Goal: Task Accomplishment & Management: Use online tool/utility

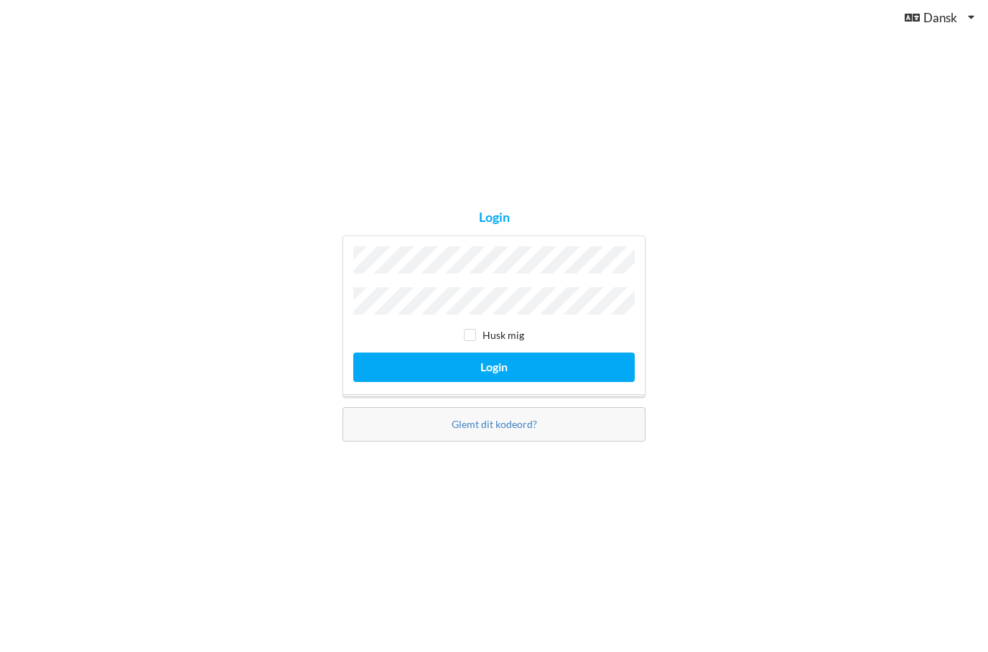
click at [581, 382] on button "Login" at bounding box center [494, 367] width 282 height 29
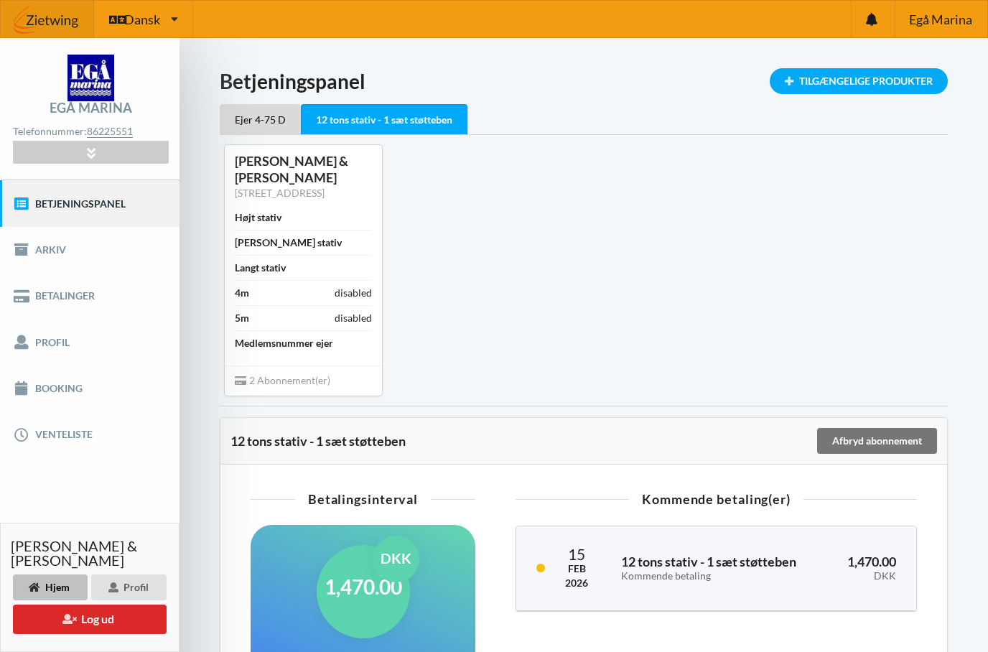
click at [50, 388] on link "Booking" at bounding box center [90, 389] width 180 height 46
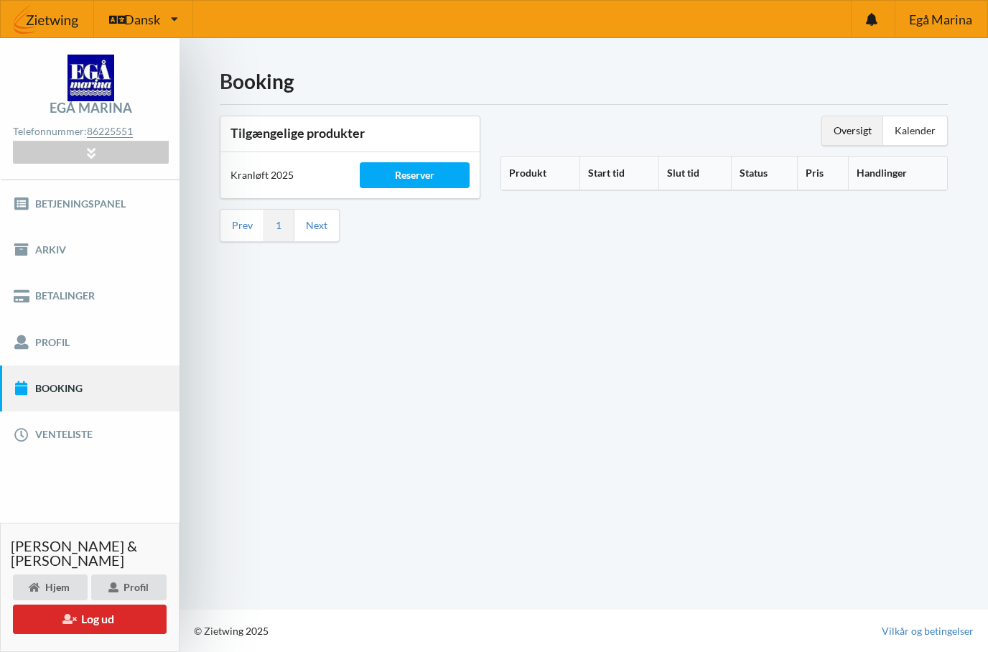
click at [452, 168] on div "Reserver" at bounding box center [414, 175] width 109 height 26
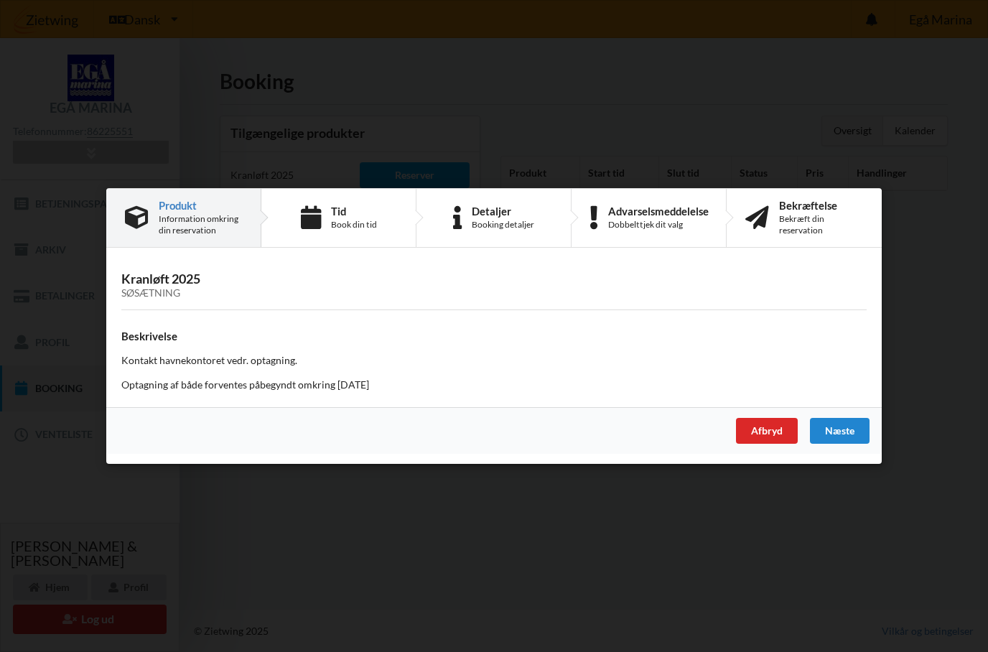
click at [358, 208] on div "Tid" at bounding box center [354, 210] width 46 height 11
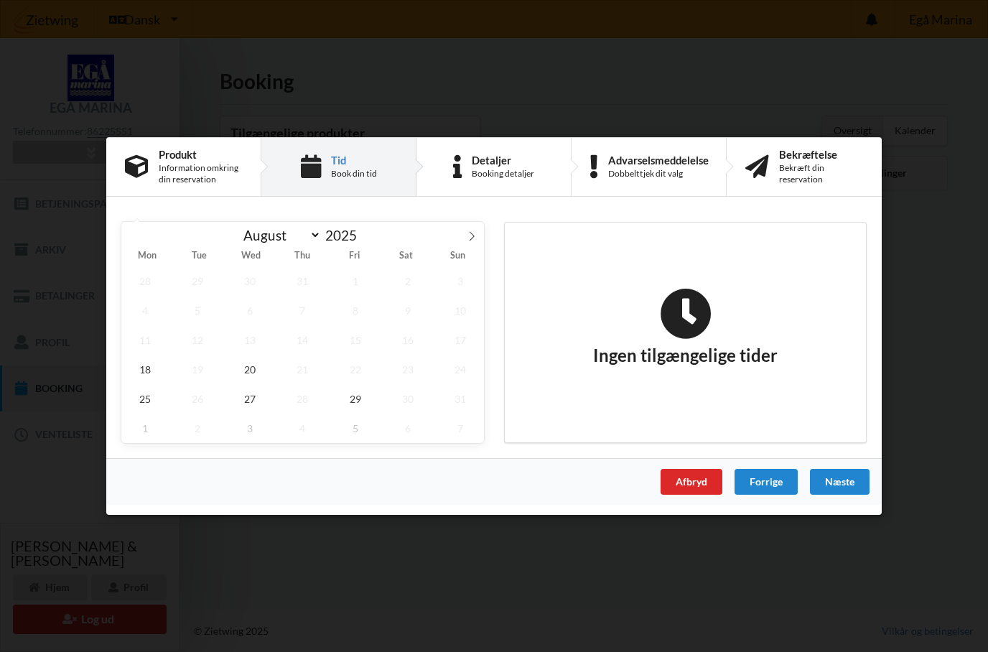
click at [476, 237] on icon at bounding box center [472, 236] width 10 height 10
click at [470, 237] on icon at bounding box center [472, 236] width 10 height 10
select select "9"
click at [537, 646] on div "Er du sikker på du vil logge ud? Nej Ja Vilkår og betingelser Brugerbetingelser…" at bounding box center [494, 326] width 988 height 652
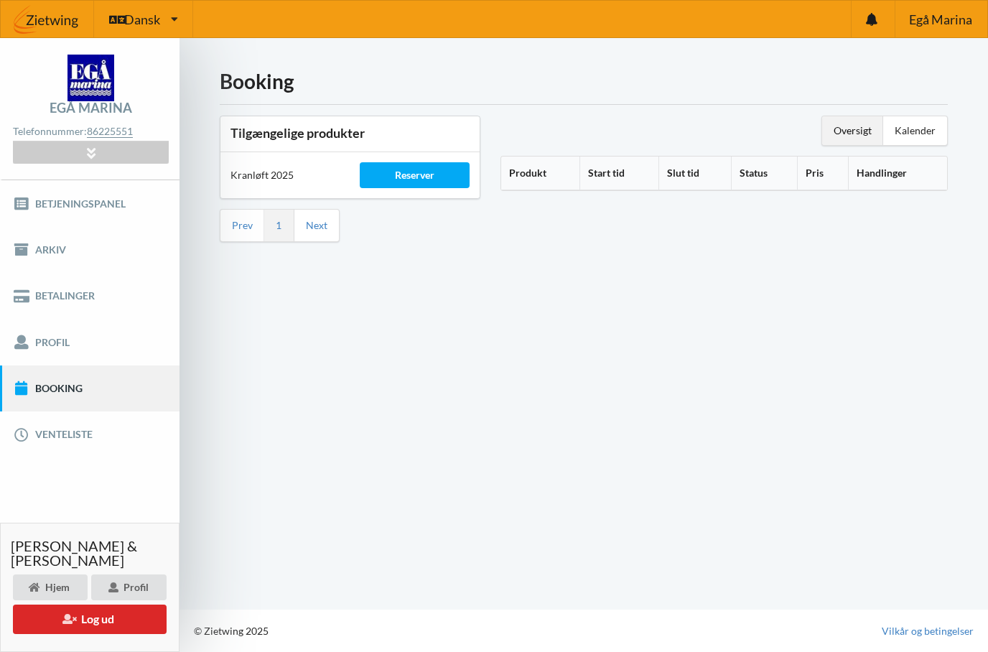
click at [436, 179] on div "Reserver" at bounding box center [414, 175] width 109 height 26
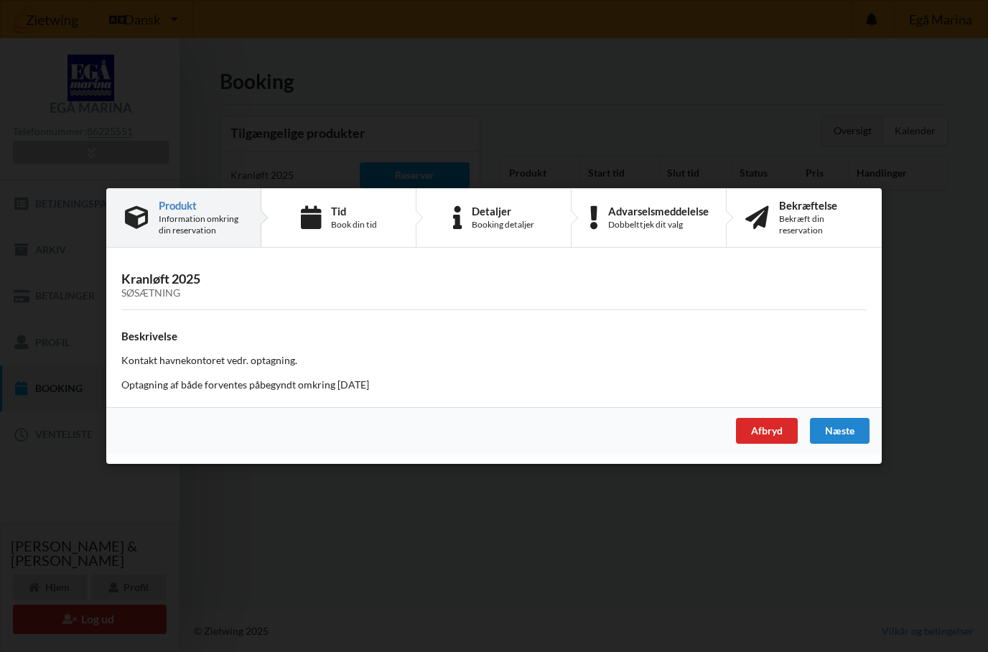
click at [851, 422] on div "Næste" at bounding box center [840, 431] width 60 height 26
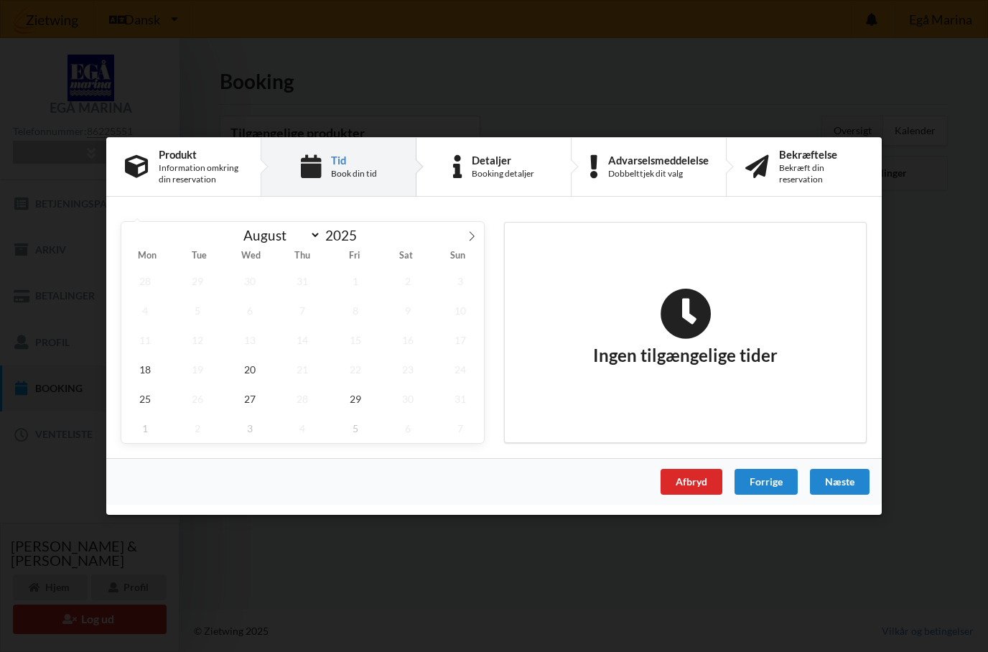
click at [468, 241] on icon at bounding box center [472, 236] width 10 height 10
click at [471, 235] on icon at bounding box center [472, 236] width 10 height 10
click at [472, 235] on icon at bounding box center [472, 236] width 10 height 10
click at [473, 238] on icon at bounding box center [472, 236] width 10 height 10
click at [141, 235] on span at bounding box center [133, 234] width 24 height 24
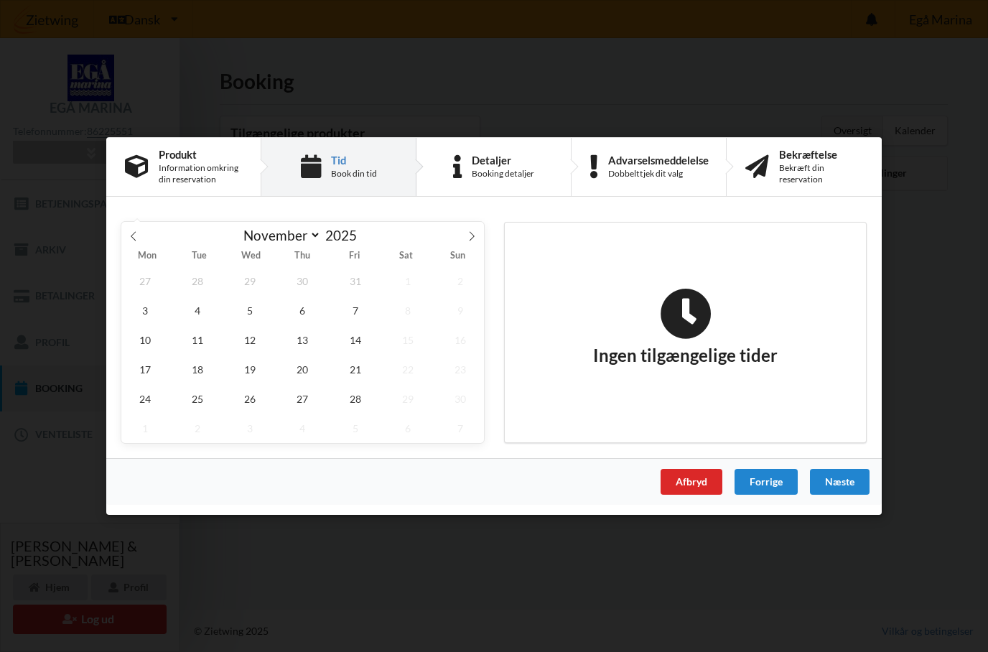
click at [142, 235] on span at bounding box center [133, 234] width 24 height 24
click at [136, 224] on span at bounding box center [133, 234] width 24 height 24
click at [353, 370] on span "26" at bounding box center [355, 369] width 47 height 29
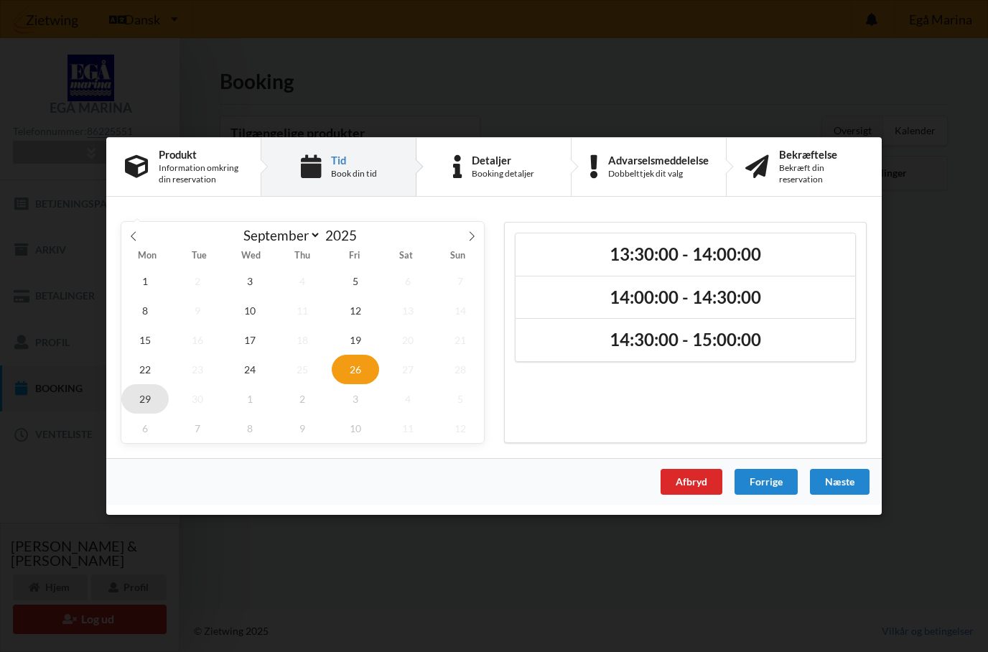
click at [145, 398] on span "29" at bounding box center [144, 398] width 47 height 29
click at [149, 368] on span "22" at bounding box center [144, 369] width 47 height 29
click at [146, 396] on span "29" at bounding box center [144, 398] width 47 height 29
click at [146, 369] on span "22" at bounding box center [144, 369] width 47 height 29
click at [148, 396] on span "29" at bounding box center [144, 398] width 47 height 29
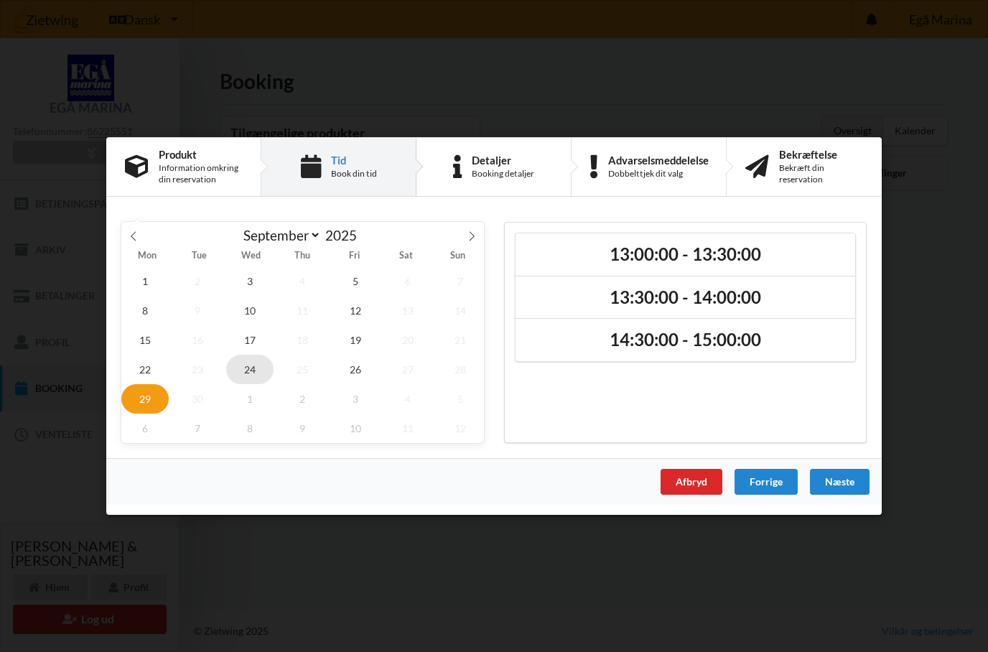
click at [249, 371] on span "24" at bounding box center [249, 369] width 47 height 29
click at [479, 236] on span at bounding box center [472, 234] width 24 height 24
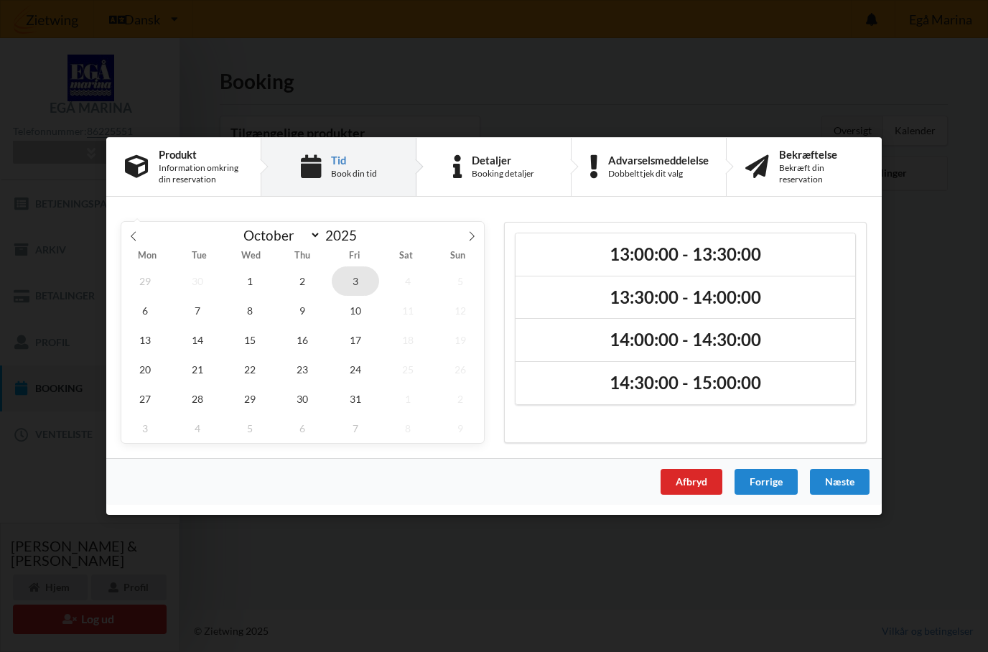
click at [362, 279] on span "3" at bounding box center [355, 281] width 47 height 29
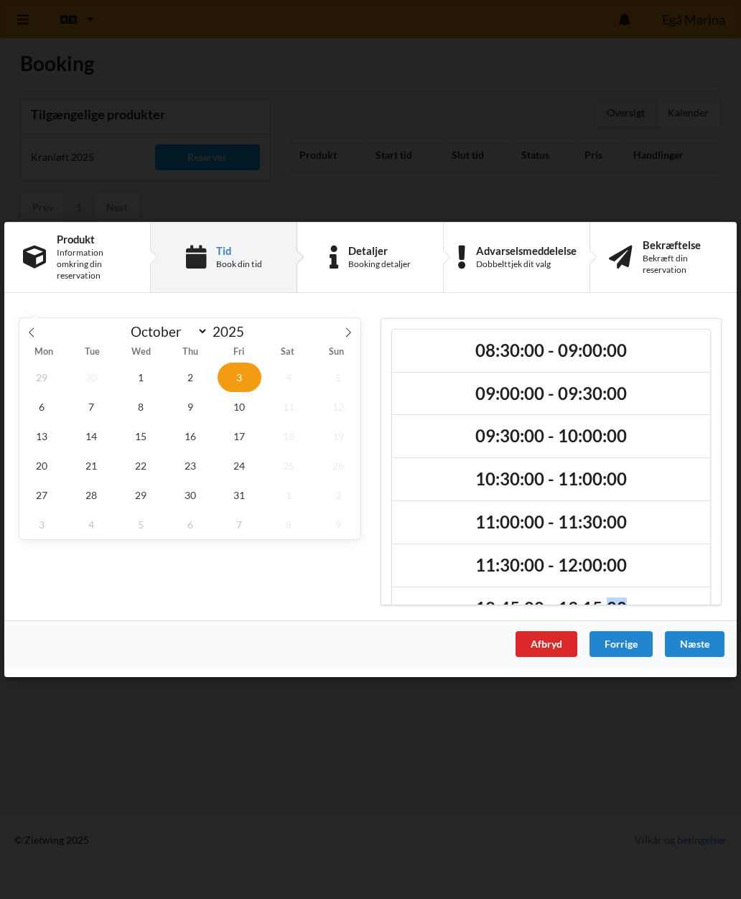
click at [615, 573] on div "11:30:00 - 12:00:00" at bounding box center [551, 565] width 318 height 43
click at [687, 569] on icon at bounding box center [680, 566] width 20 height 28
click at [32, 328] on icon at bounding box center [32, 333] width 10 height 10
click at [246, 467] on span "26" at bounding box center [240, 465] width 45 height 29
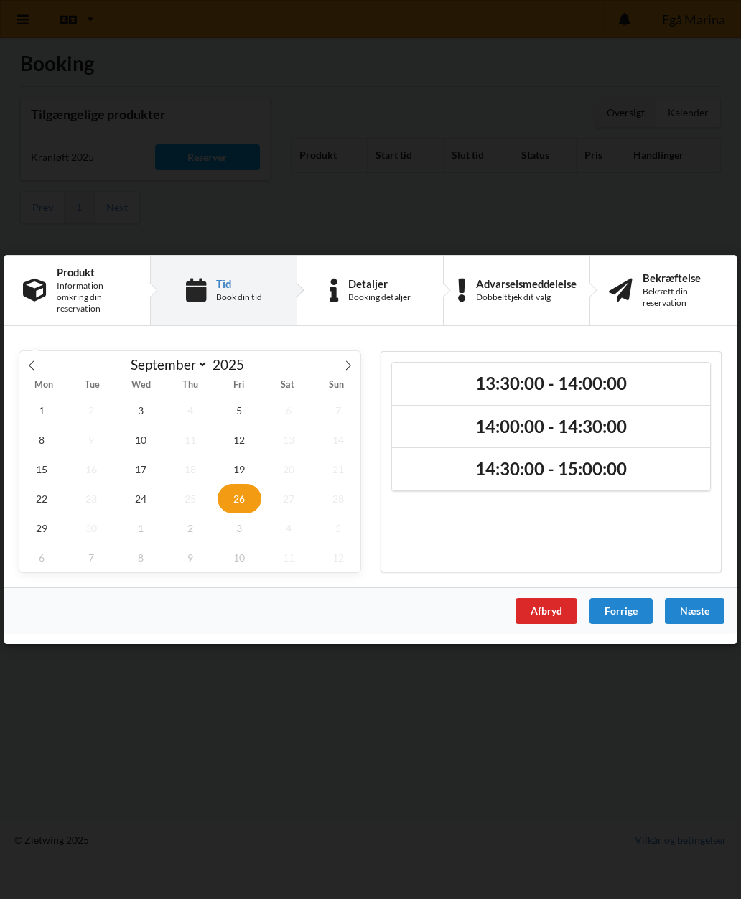
click at [235, 499] on span "26" at bounding box center [240, 498] width 45 height 29
click at [239, 531] on span "3" at bounding box center [240, 528] width 45 height 29
select select "9"
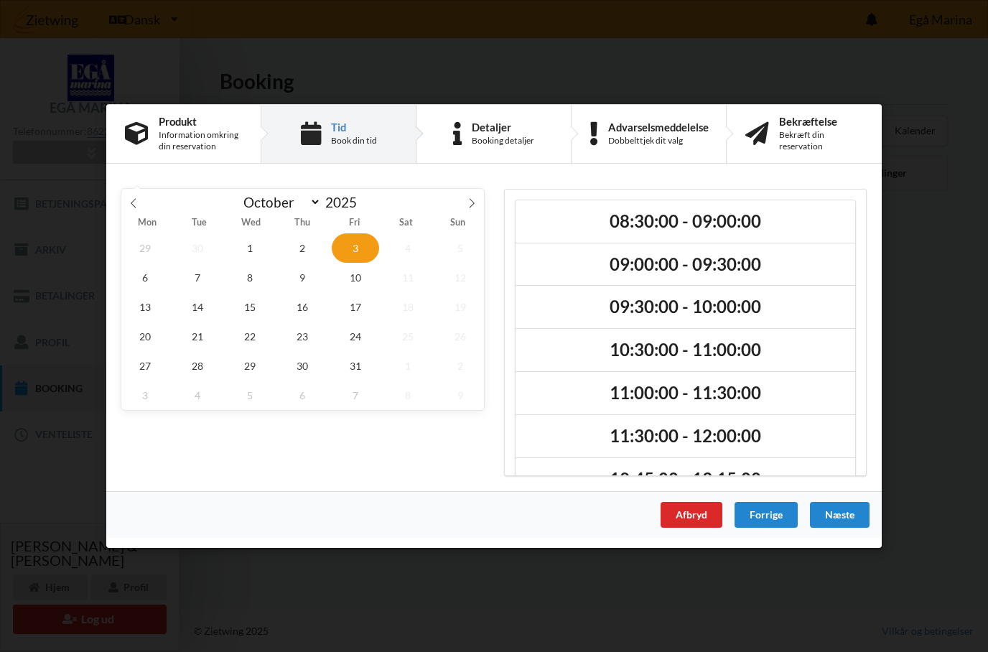
click at [791, 463] on div "12:45:00 - 13:15:00" at bounding box center [686, 479] width 340 height 43
click at [835, 463] on div "12:45:00 - 13:15:00" at bounding box center [686, 479] width 340 height 43
